Goal: Information Seeking & Learning: Learn about a topic

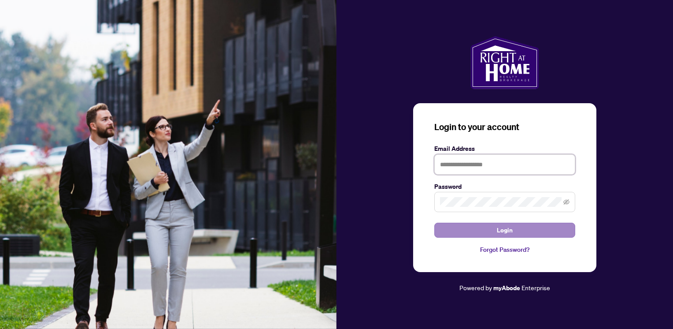
type input "**********"
drag, startPoint x: 517, startPoint y: 228, endPoint x: 493, endPoint y: 232, distance: 25.0
click at [517, 227] on button "Login" at bounding box center [504, 229] width 141 height 15
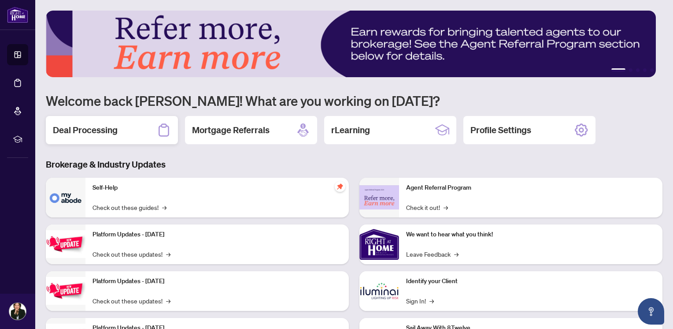
click at [102, 126] on h2 "Deal Processing" at bounding box center [85, 130] width 65 height 12
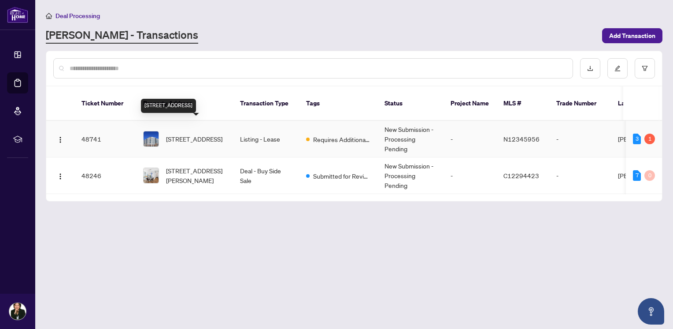
click at [184, 134] on span "316-4600 Steeles Ave, Markham, Ontario L3R 0L2, Canada" at bounding box center [194, 139] width 56 height 10
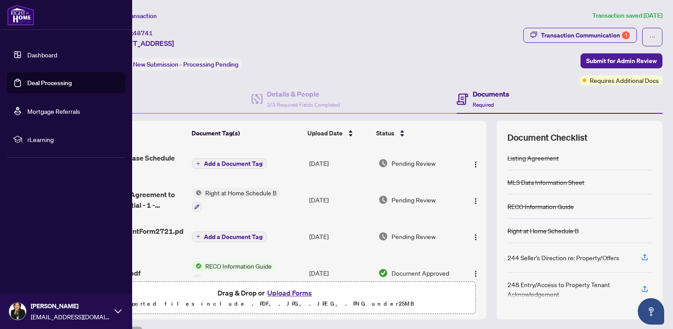
click at [32, 51] on link "Dashboard" at bounding box center [42, 55] width 30 height 8
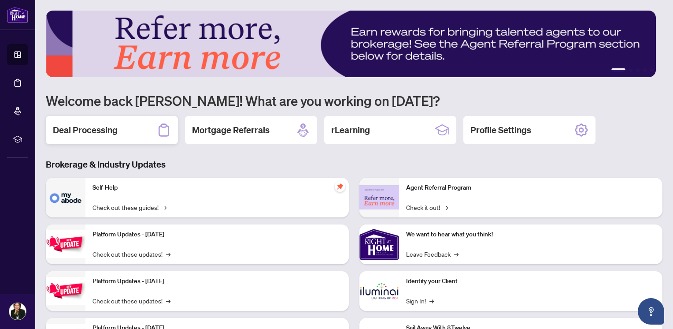
click at [117, 131] on h2 "Deal Processing" at bounding box center [85, 130] width 65 height 12
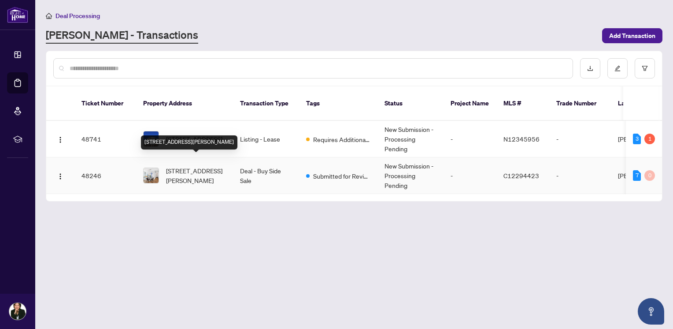
click at [187, 166] on span "201-96 St. Patrick St, Toronto, Ontario M5T 1V2, Canada" at bounding box center [196, 175] width 60 height 19
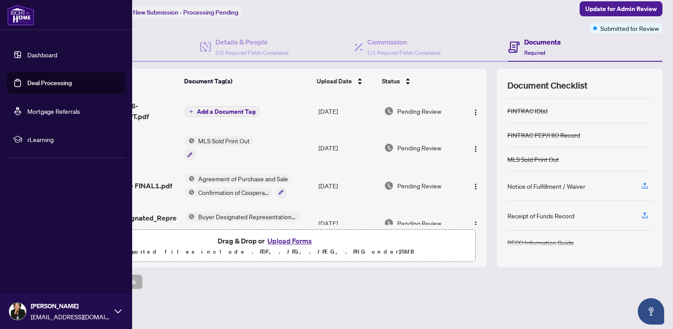
click at [37, 53] on link "Dashboard" at bounding box center [42, 55] width 30 height 8
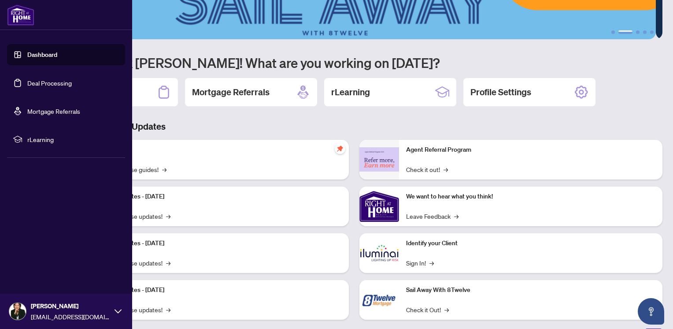
click at [30, 79] on link "Deal Processing" at bounding box center [49, 83] width 44 height 8
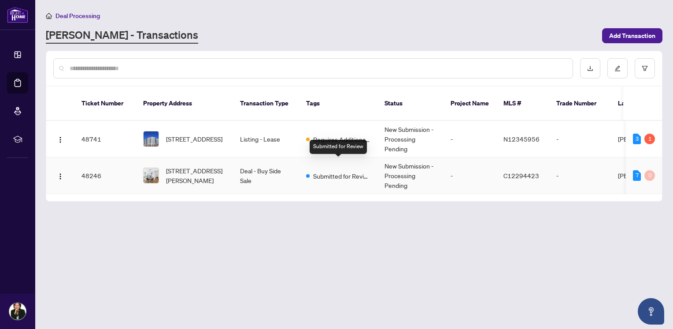
click at [352, 171] on span "Submitted for Review" at bounding box center [341, 176] width 57 height 10
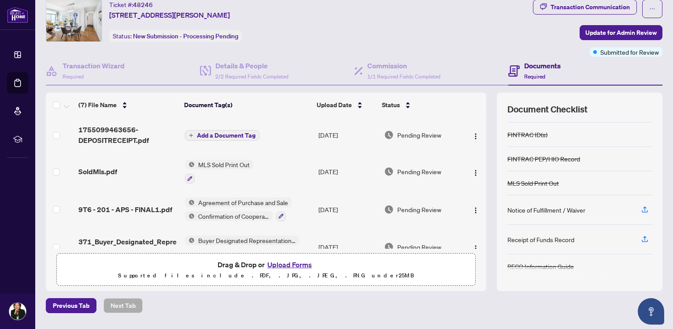
scroll to position [52, 0]
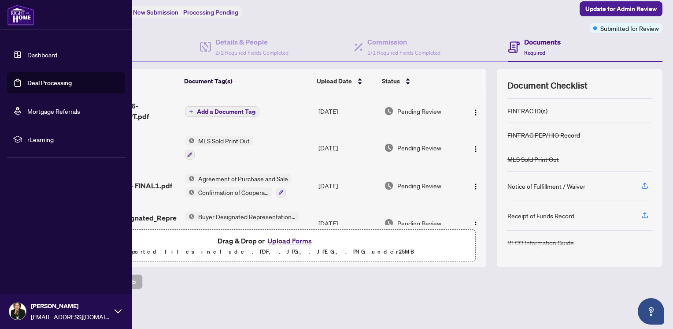
click at [18, 18] on img at bounding box center [20, 14] width 27 height 21
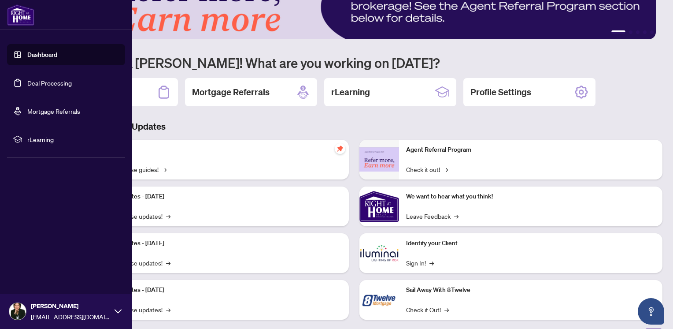
click at [33, 82] on link "Deal Processing" at bounding box center [49, 83] width 44 height 8
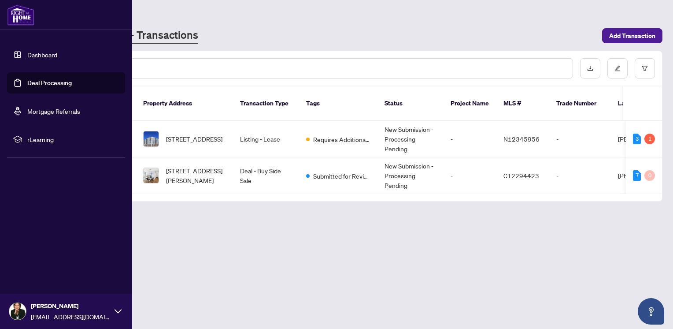
click at [33, 138] on span "rLearning" at bounding box center [73, 139] width 92 height 10
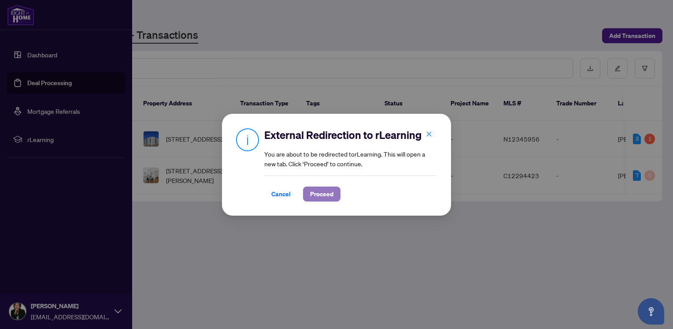
click at [315, 192] on span "Proceed" at bounding box center [321, 194] width 23 height 14
